Goal: Transaction & Acquisition: Purchase product/service

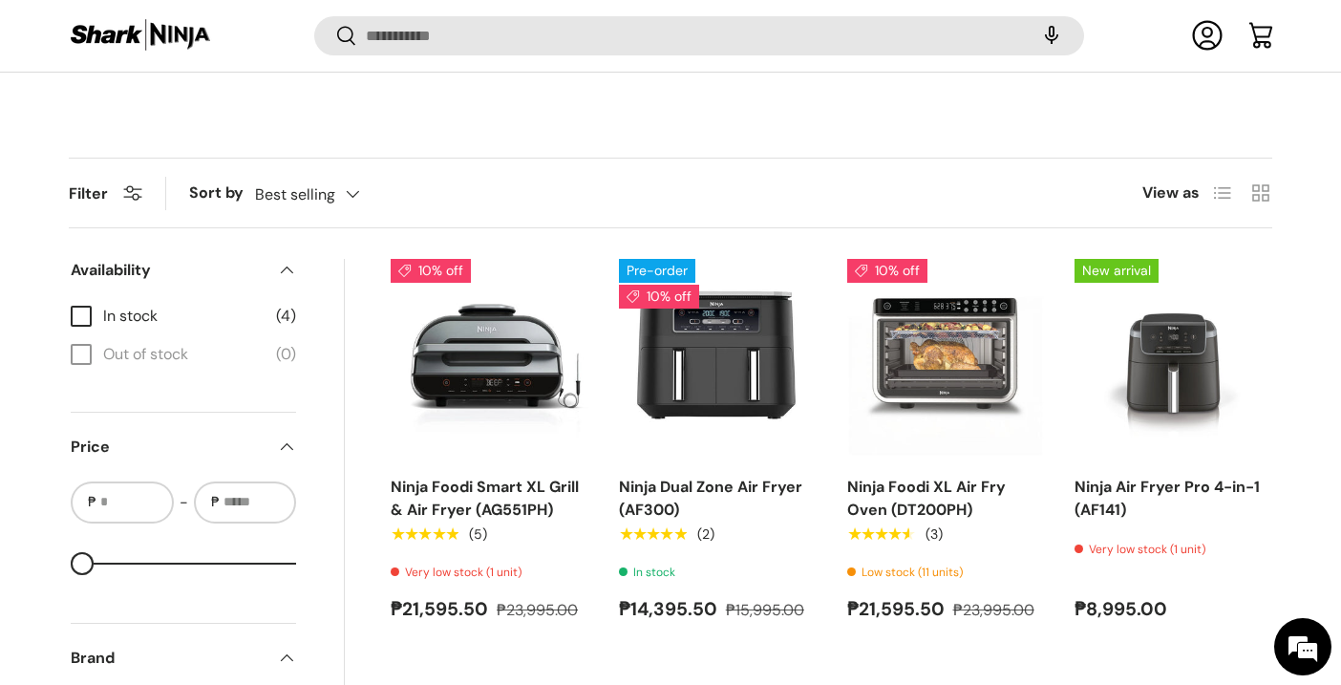
scroll to position [568, 0]
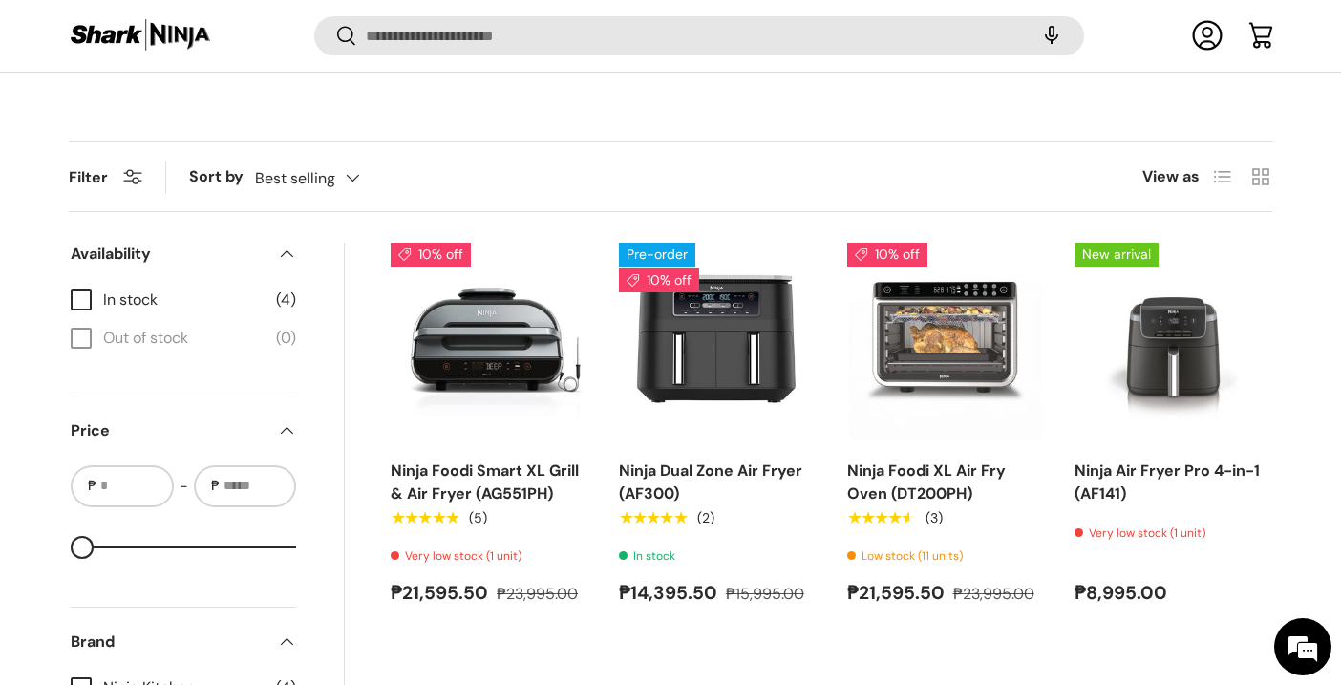
click at [107, 36] on img at bounding box center [140, 35] width 143 height 37
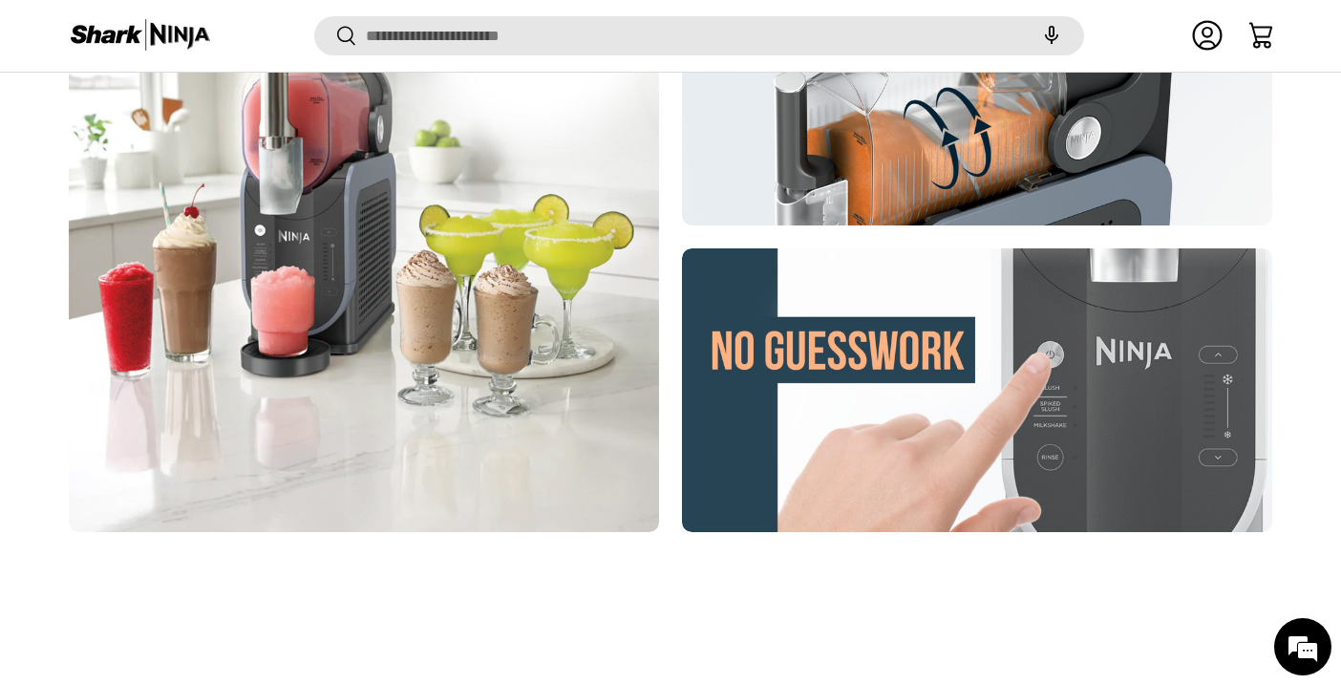
scroll to position [1190, 0]
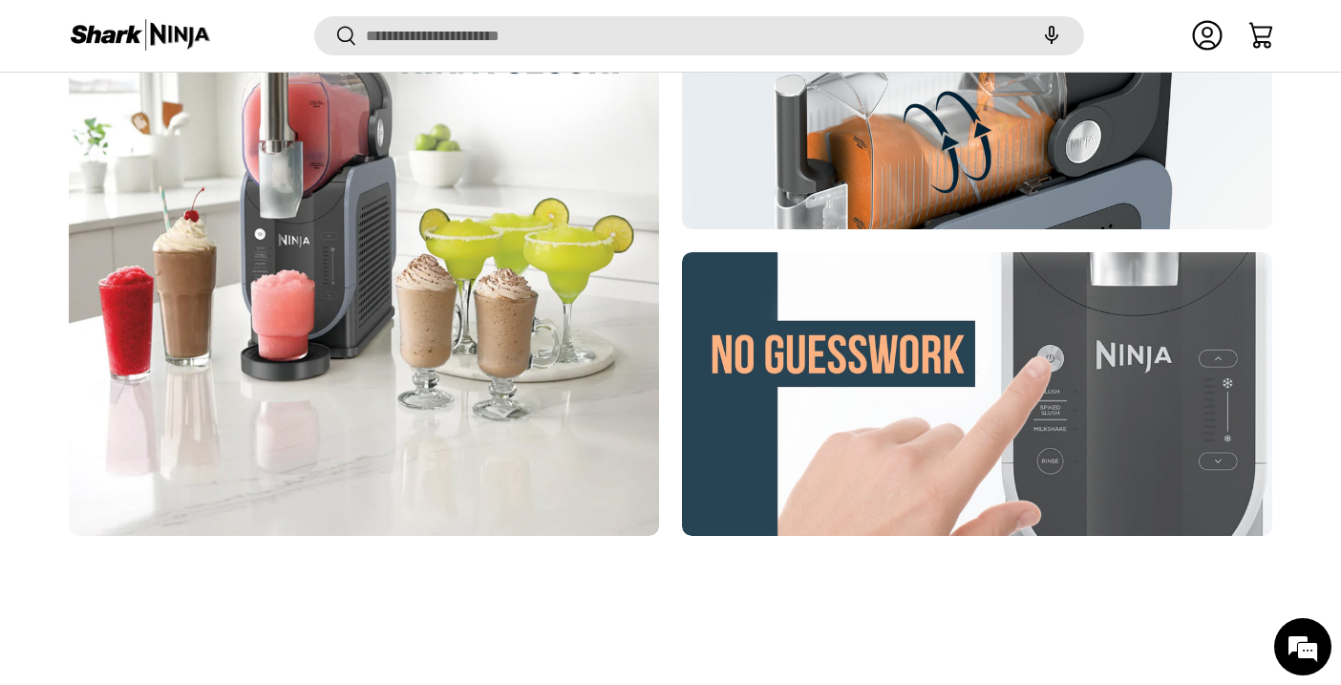
click at [933, 370] on div at bounding box center [977, 394] width 590 height 284
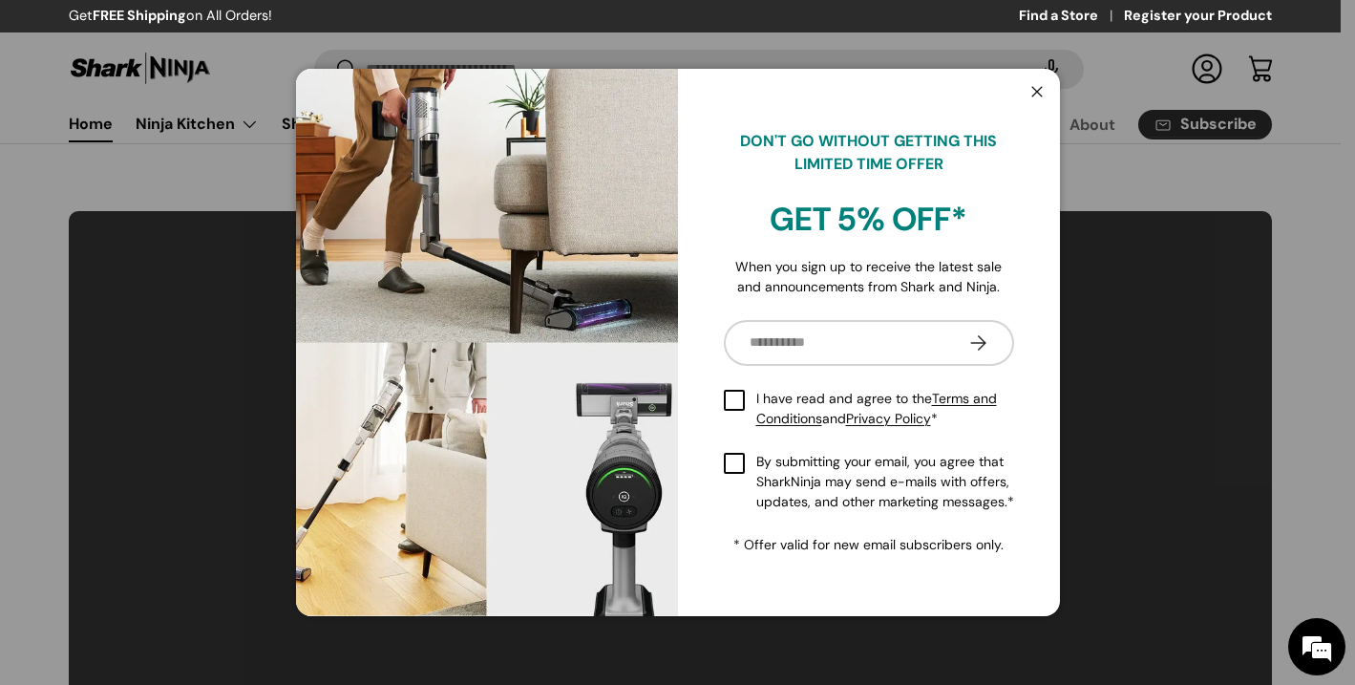
click at [1041, 89] on button "Close" at bounding box center [1037, 93] width 36 height 39
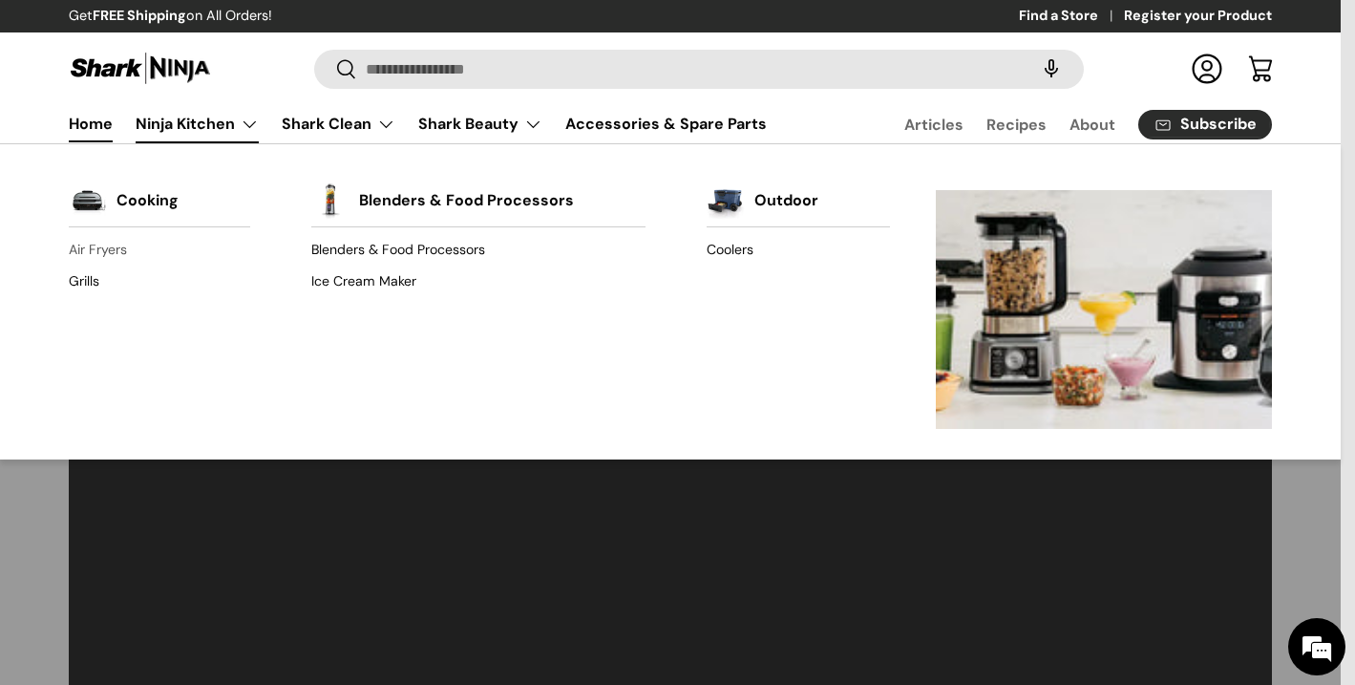
click at [90, 249] on link "Air Fryers" at bounding box center [159, 250] width 181 height 31
